Goal: Check status

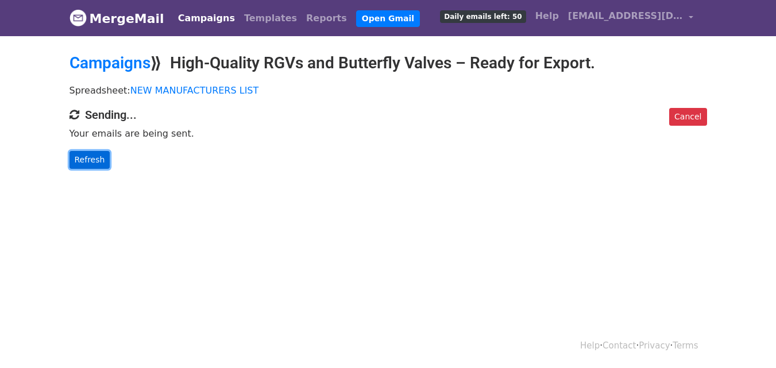
click at [90, 160] on link "Refresh" at bounding box center [90, 160] width 41 height 18
click at [82, 156] on link "Refresh" at bounding box center [90, 160] width 41 height 18
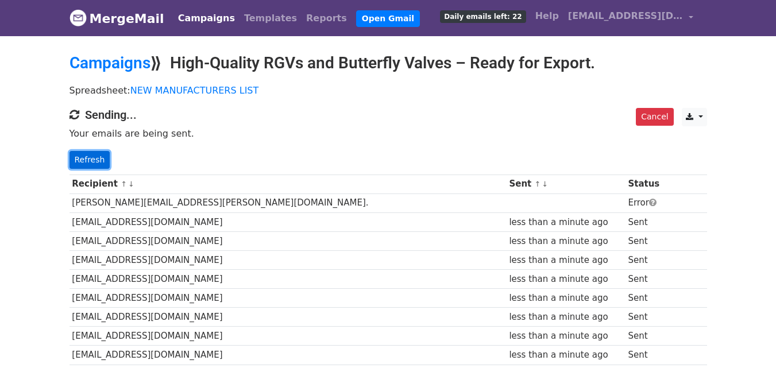
click at [90, 153] on link "Refresh" at bounding box center [90, 160] width 41 height 18
